Goal: Use online tool/utility: Use online tool/utility

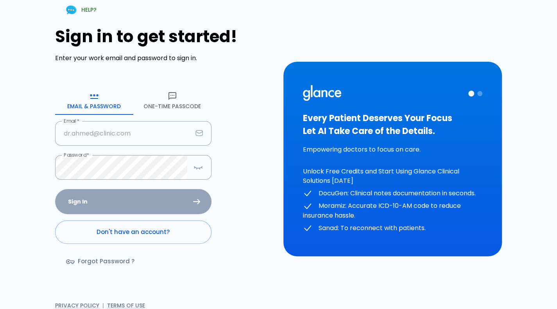
type input "[PERSON_NAME][EMAIL_ADDRESS][DOMAIN_NAME]"
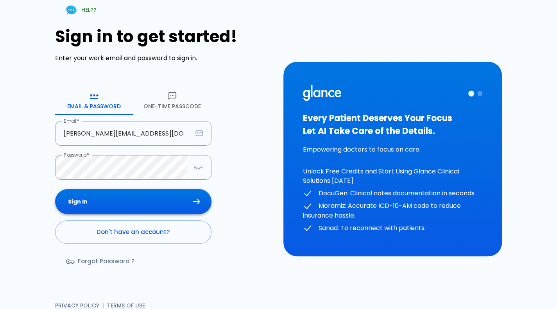
drag, startPoint x: 0, startPoint y: 0, endPoint x: 155, endPoint y: 205, distance: 257.0
click at [155, 205] on div "Sign In Don't have an account? Forgot Password ?" at bounding box center [133, 234] width 156 height 90
click at [155, 205] on button "Sign In" at bounding box center [133, 201] width 156 height 25
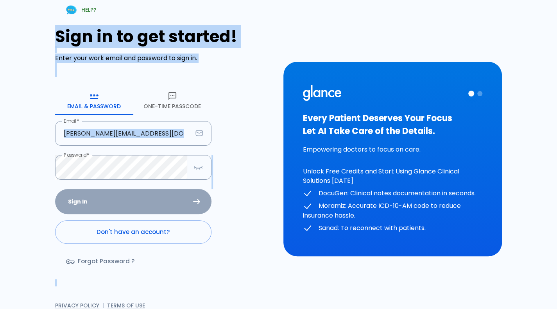
click at [155, 205] on div "Sign In Don't have an account? Forgot Password ?" at bounding box center [133, 234] width 156 height 90
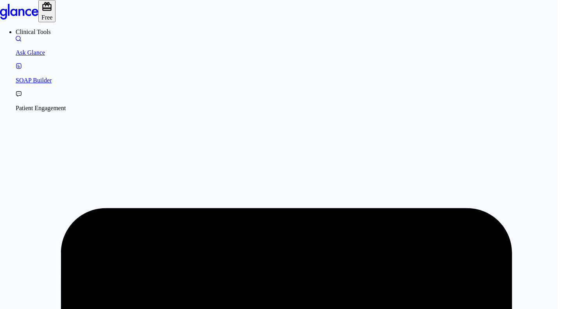
scroll to position [0, 0]
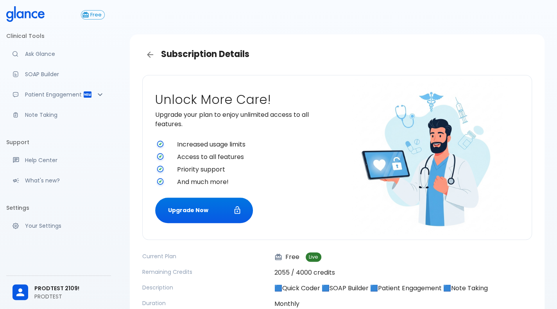
scroll to position [80, 0]
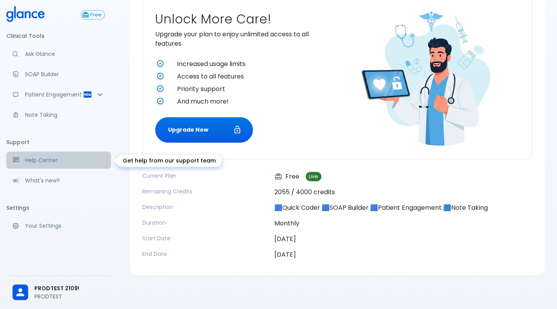
click at [68, 157] on p "Help Center" at bounding box center [65, 160] width 80 height 8
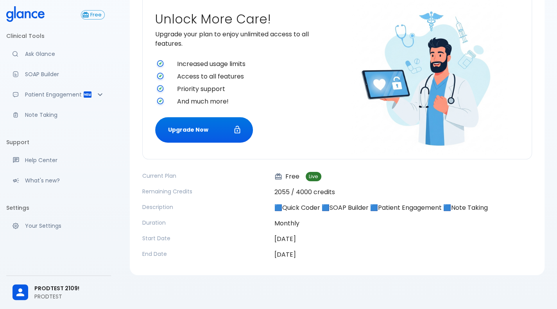
scroll to position [0, 0]
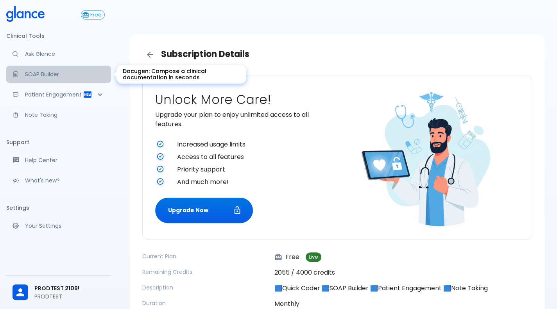
click at [71, 70] on link "SOAP Builder" at bounding box center [58, 74] width 105 height 17
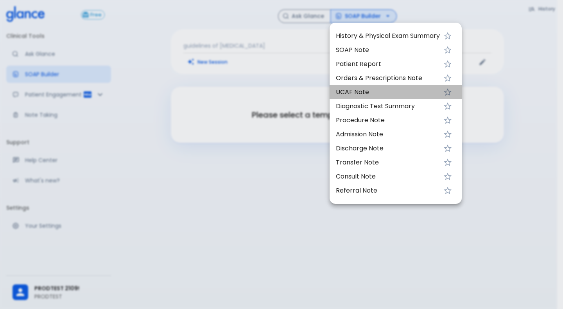
click at [365, 88] on span "UCAF Note" at bounding box center [388, 92] width 104 height 9
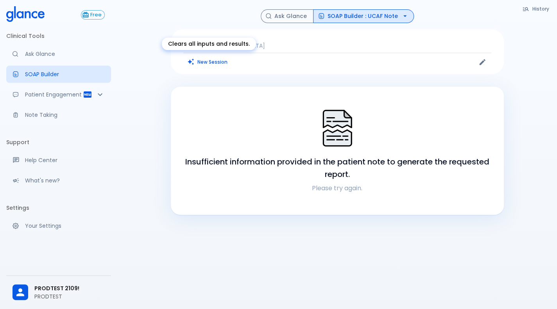
click at [208, 60] on button "New Session" at bounding box center [207, 61] width 49 height 11
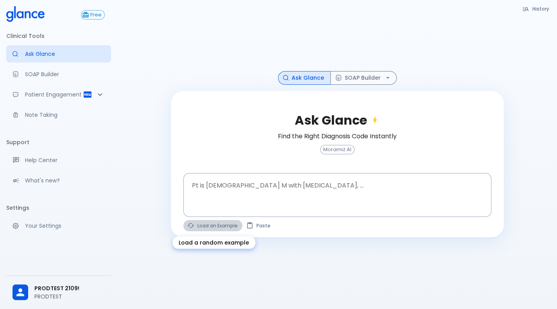
click at [208, 230] on button "Load an Example" at bounding box center [212, 225] width 59 height 11
type textarea "45F with DM2, right foot ulcer, fever, WBC 14K, ESR 80, wound purulent, XR neg …"
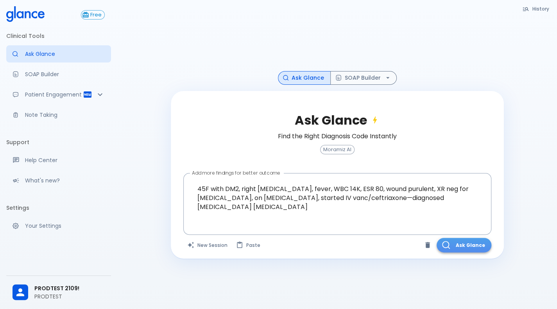
click at [454, 246] on button "Ask Glance" at bounding box center [463, 245] width 55 height 14
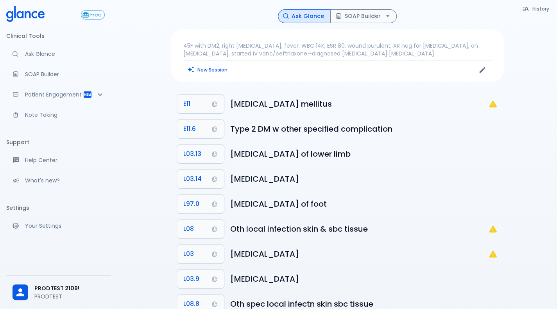
click at [454, 246] on li "L03 Cellulitis" at bounding box center [337, 253] width 333 height 25
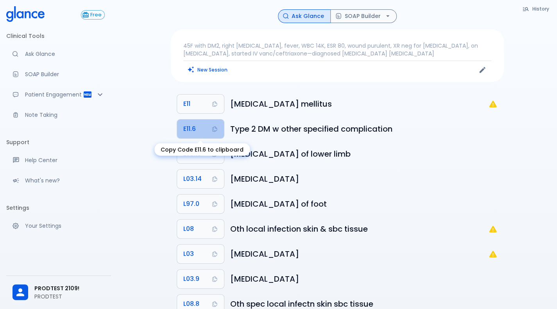
click at [186, 132] on span "E11.6" at bounding box center [189, 128] width 13 height 11
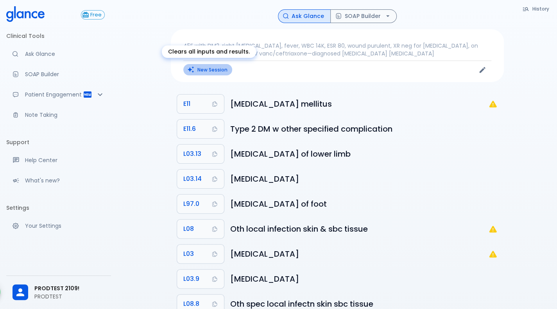
click at [198, 70] on button "New Session" at bounding box center [207, 69] width 49 height 11
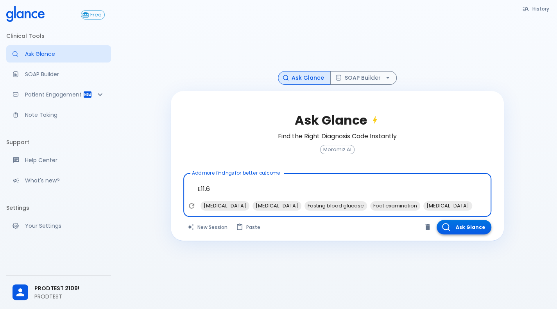
type textarea "E11.6"
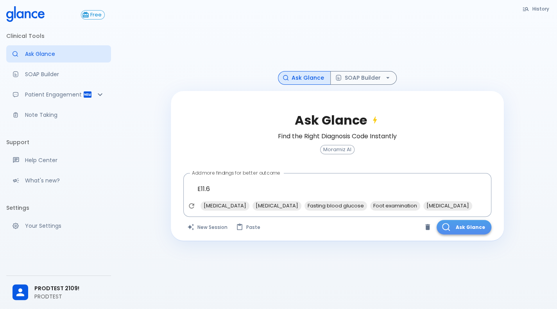
click at [474, 232] on button "Ask Glance" at bounding box center [463, 227] width 55 height 14
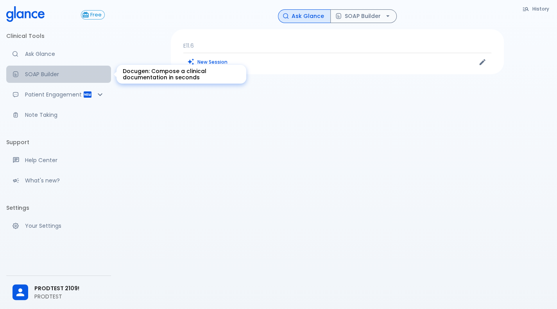
click at [50, 83] on link "SOAP Builder" at bounding box center [58, 74] width 105 height 17
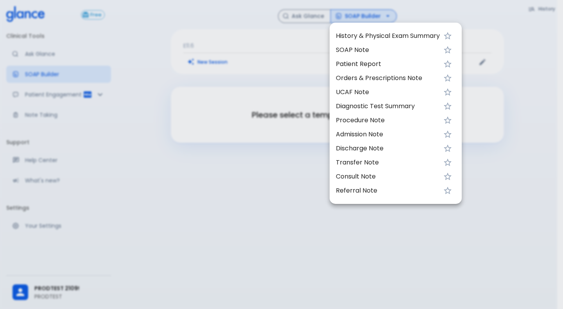
click at [33, 231] on div at bounding box center [281, 154] width 563 height 309
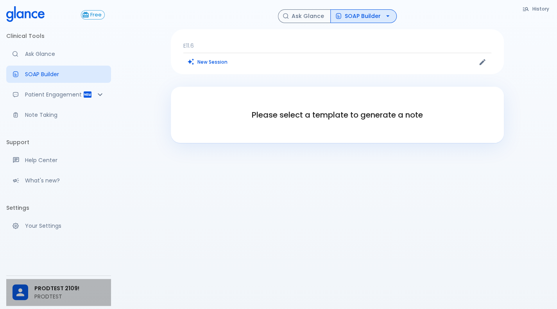
click at [52, 296] on p "PRODTEST" at bounding box center [69, 297] width 70 height 8
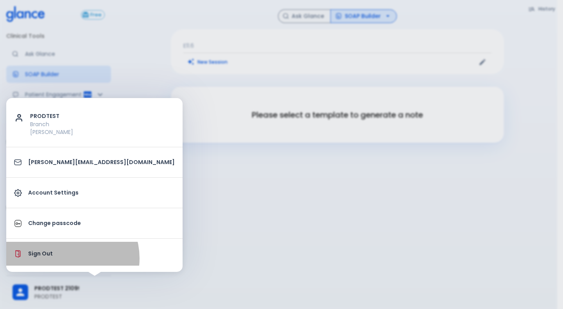
click at [68, 258] on li "Sign Out" at bounding box center [94, 254] width 176 height 24
